Goal: Find specific page/section: Find specific page/section

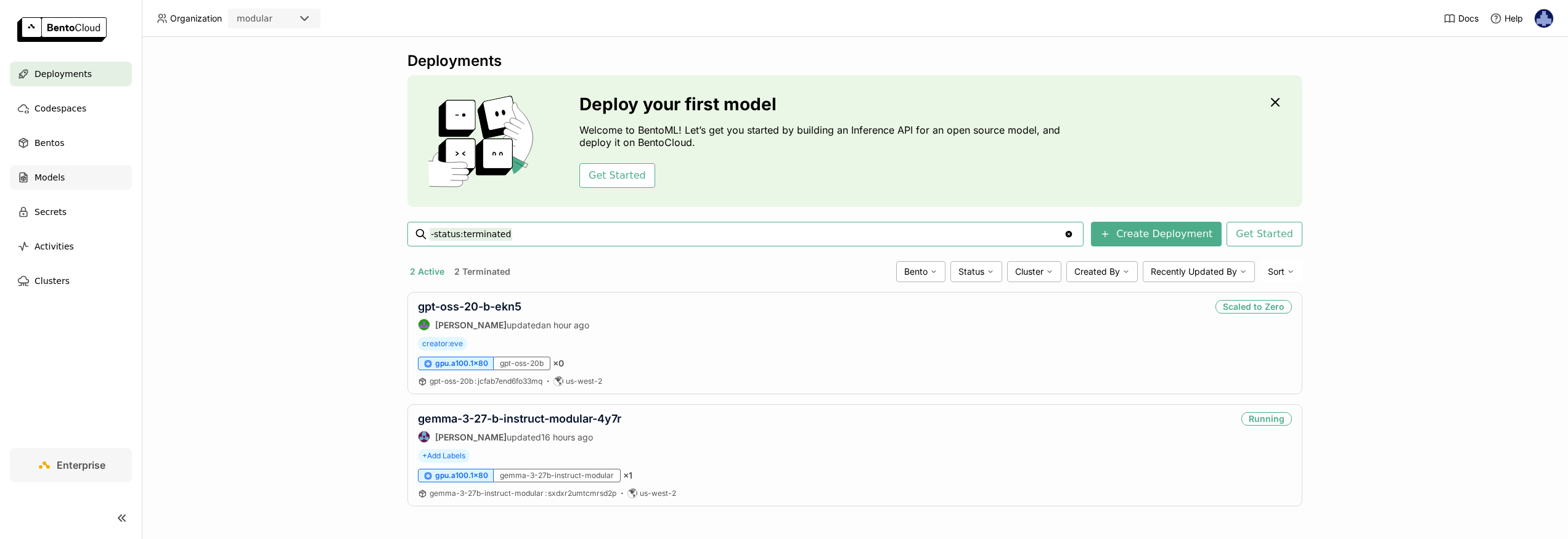
click at [32, 175] on div "Models" at bounding box center [71, 177] width 122 height 24
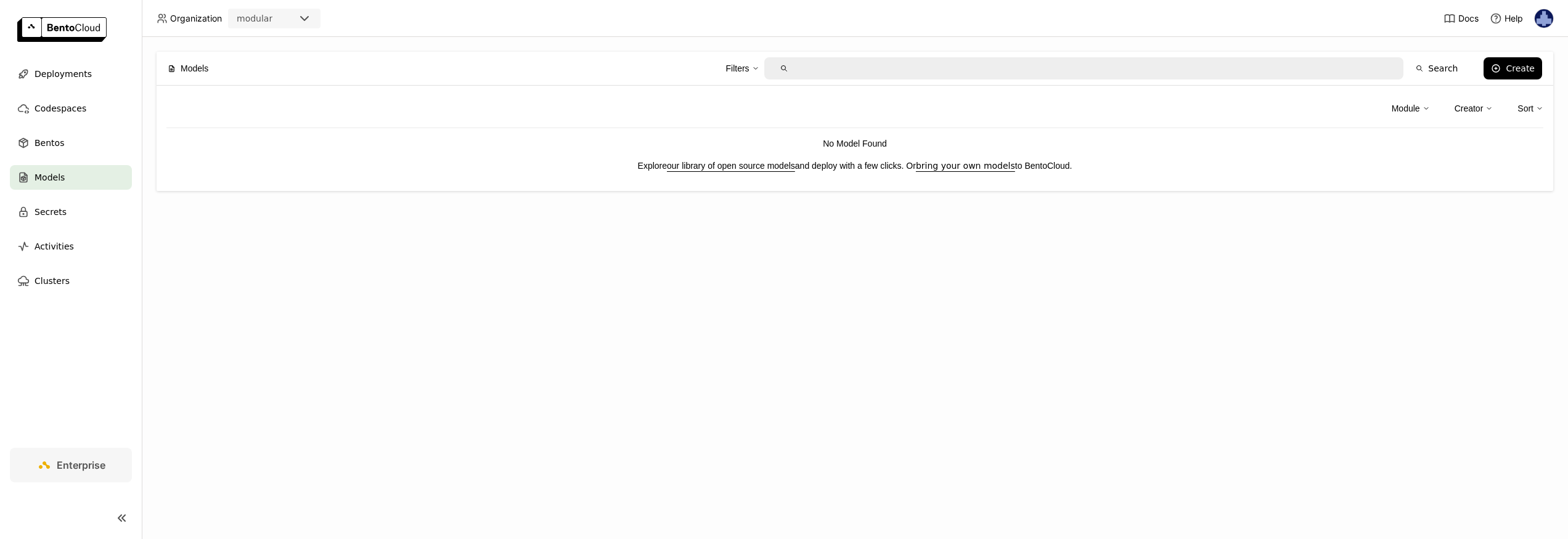
click at [752, 66] on div "Filters" at bounding box center [742, 69] width 33 height 26
click at [750, 265] on div "Models Filters The models I created Search Create Module Creator Sort No Model …" at bounding box center [854, 288] width 1427 height 502
click at [1413, 104] on div "Module" at bounding box center [1406, 109] width 28 height 14
click at [1458, 110] on div "Creator" at bounding box center [1469, 109] width 29 height 14
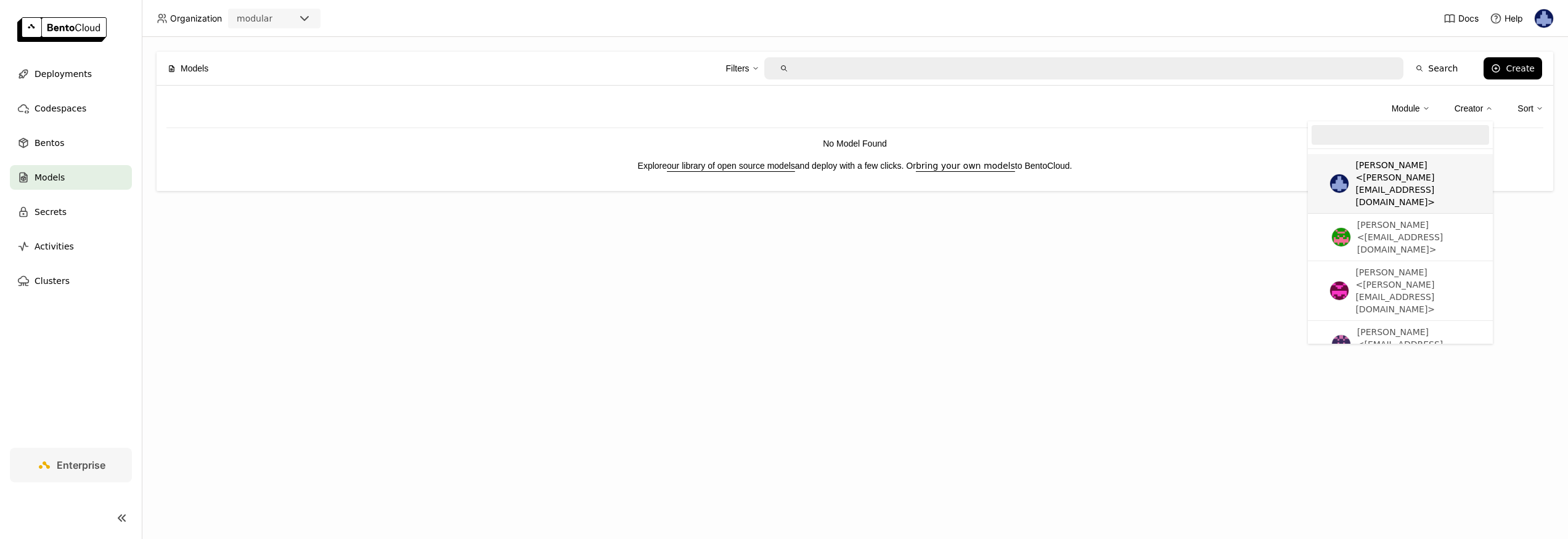
click at [1520, 108] on div "Sort" at bounding box center [1525, 109] width 16 height 14
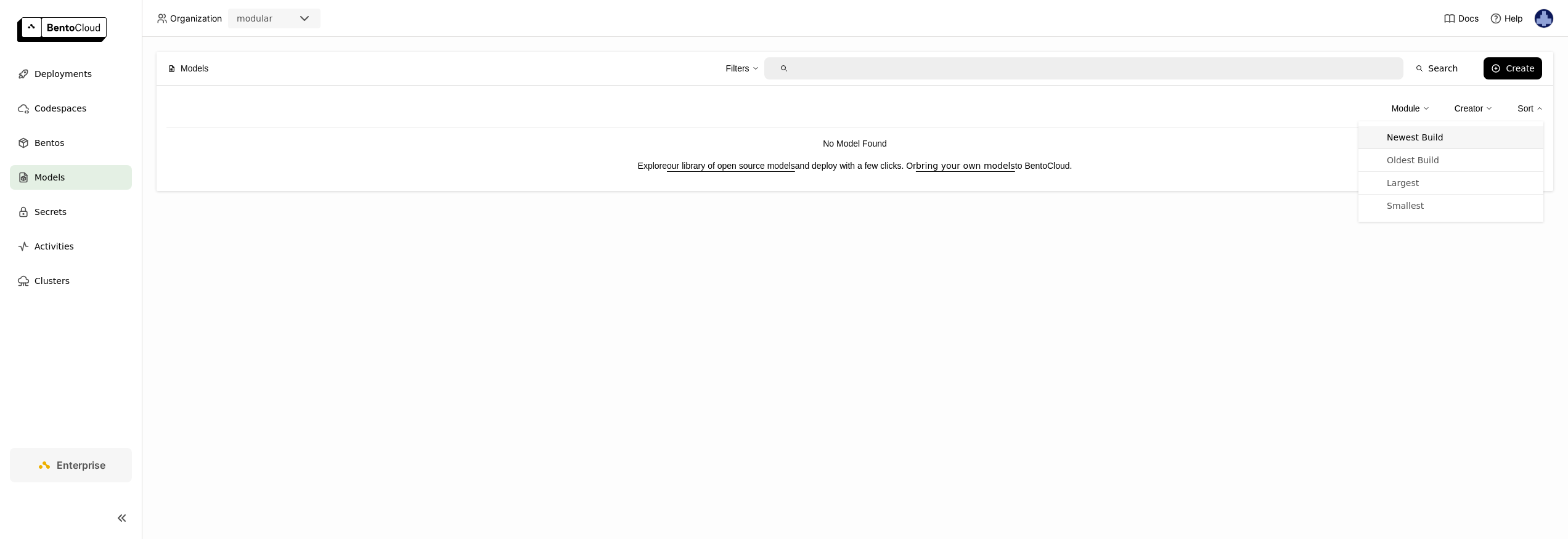
click at [1429, 131] on div "Newest Build" at bounding box center [1414, 137] width 57 height 12
type input "sort:build_at-desc"
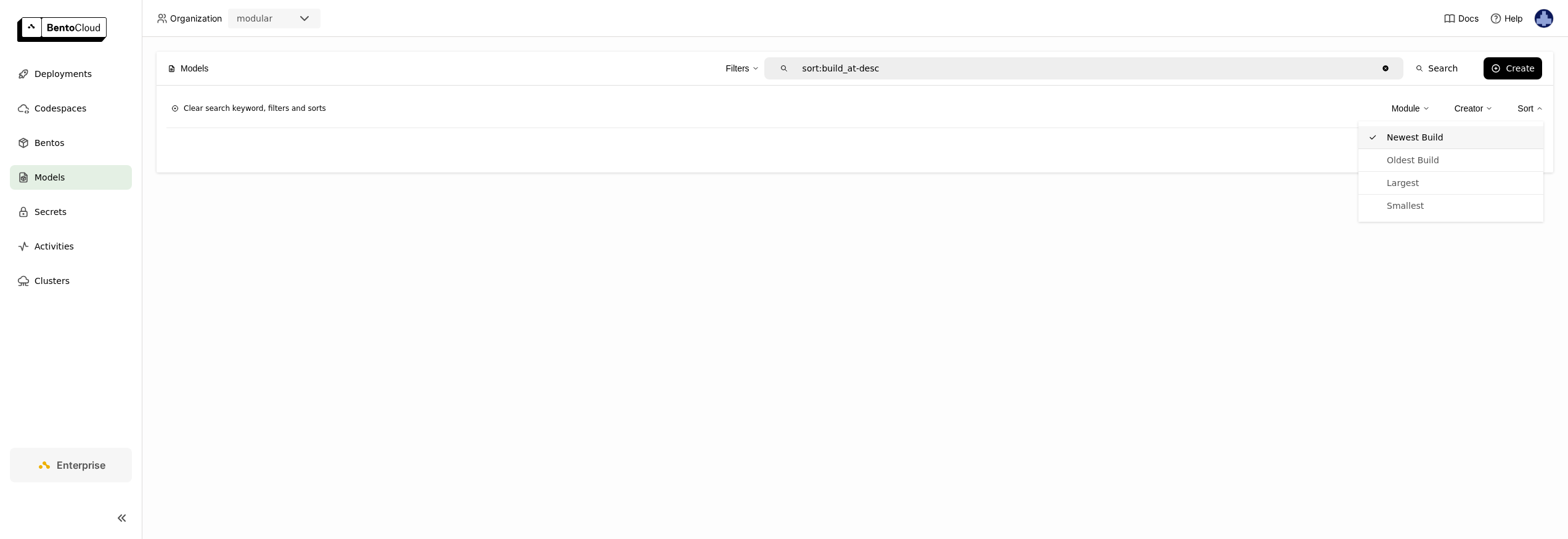
click at [1429, 131] on div "Newest Build" at bounding box center [1414, 137] width 57 height 12
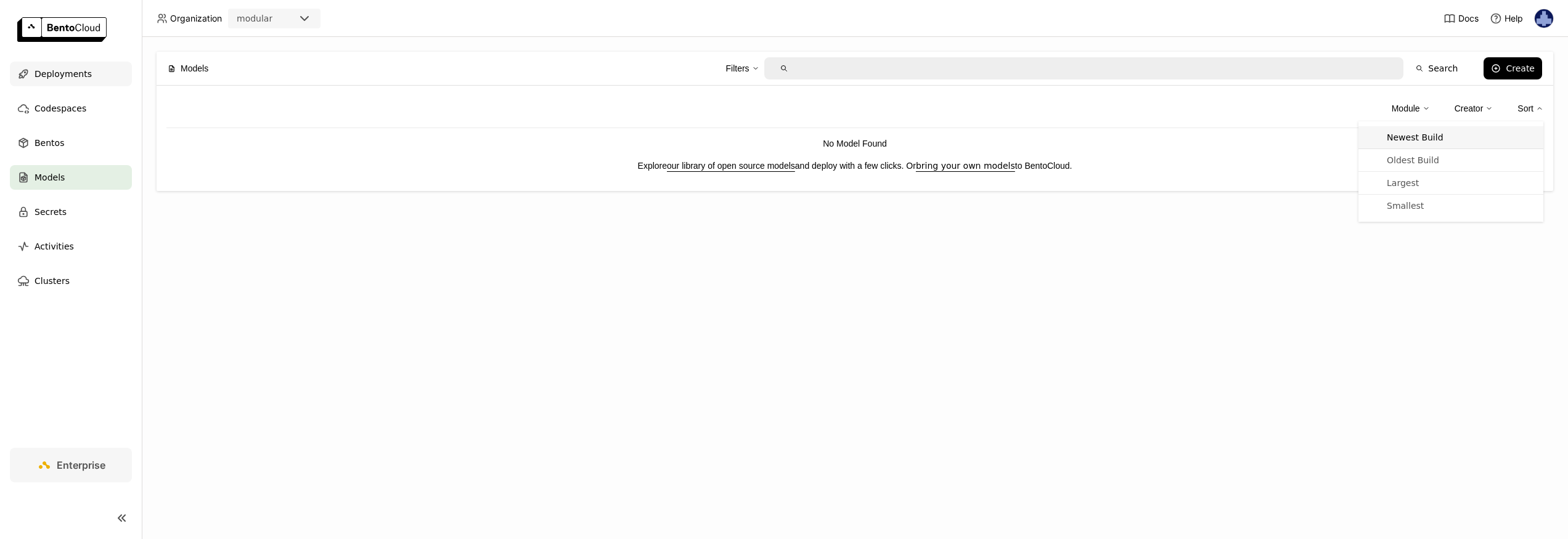
click at [58, 74] on span "Deployments" at bounding box center [64, 73] width 58 height 15
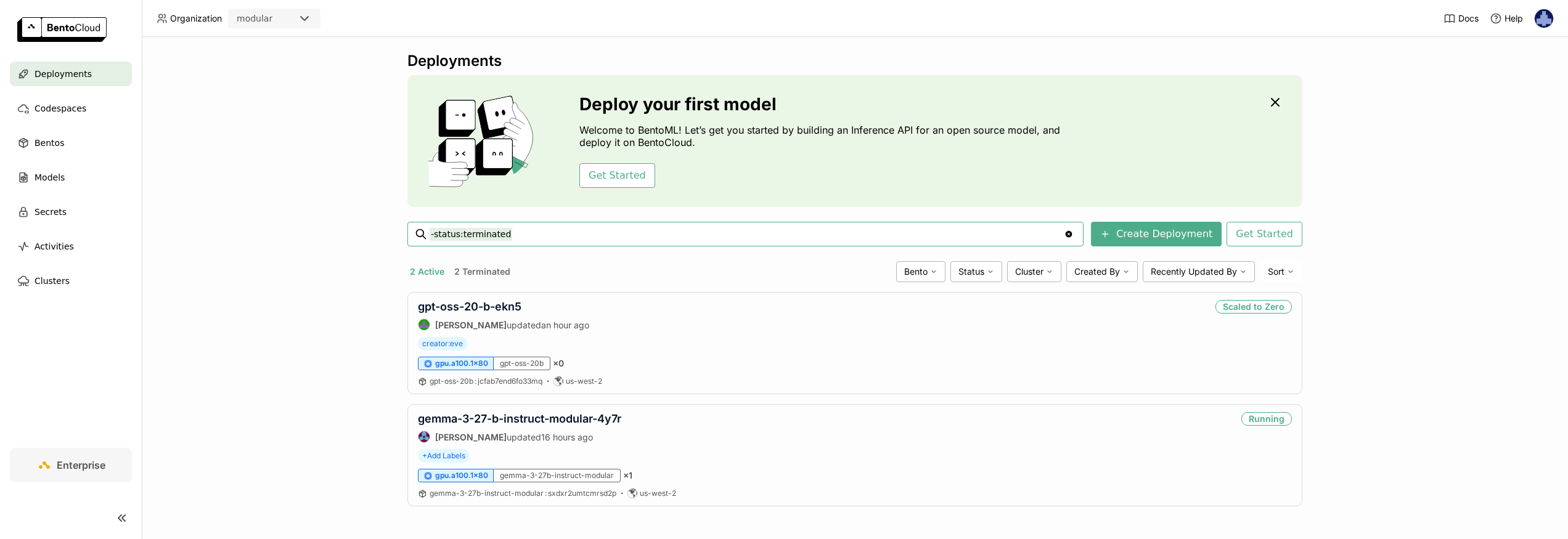
scroll to position [1, 0]
